Goal: Transaction & Acquisition: Book appointment/travel/reservation

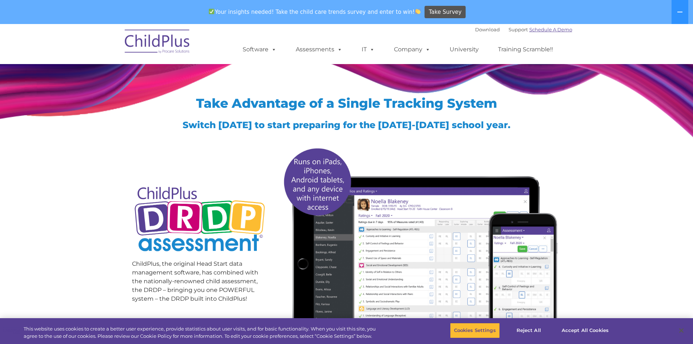
click at [562, 28] on link "Schedule A Demo" at bounding box center [551, 30] width 43 height 6
